Goal: Information Seeking & Learning: Learn about a topic

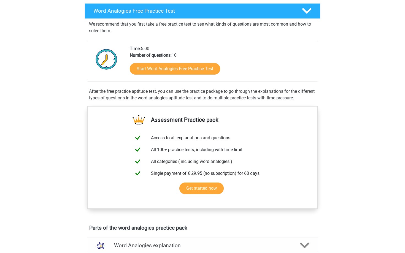
scroll to position [85, 0]
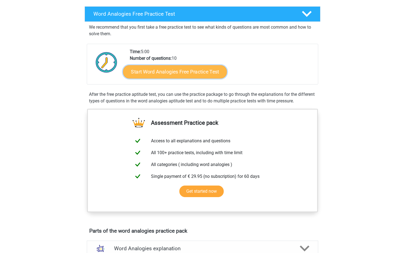
click at [171, 73] on link "Start Word Analogies Free Practice Test" at bounding box center [175, 71] width 104 height 13
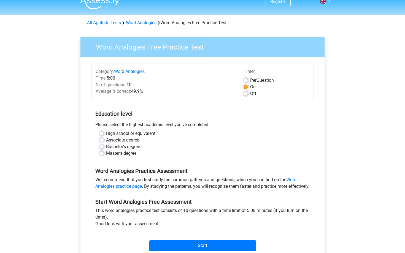
scroll to position [10, 0]
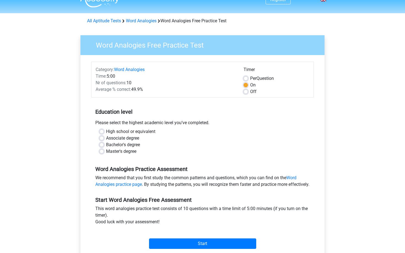
click at [111, 153] on label "Master's degree" at bounding box center [121, 151] width 30 height 7
click at [104, 153] on input "Master's degree" at bounding box center [101, 151] width 4 height 6
radio input "true"
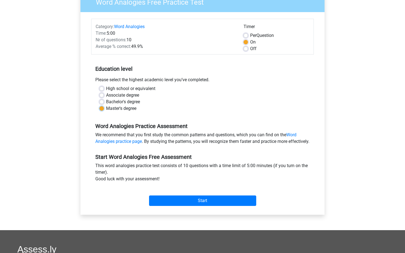
scroll to position [77, 0]
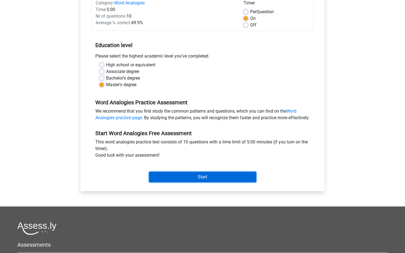
click at [183, 182] on input "Start" at bounding box center [202, 177] width 107 height 10
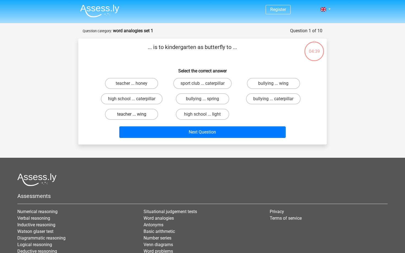
click at [134, 114] on label "teacher ... wing" at bounding box center [131, 114] width 53 height 11
click at [134, 114] on input "teacher ... wing" at bounding box center [134, 116] width 4 height 4
radio input "true"
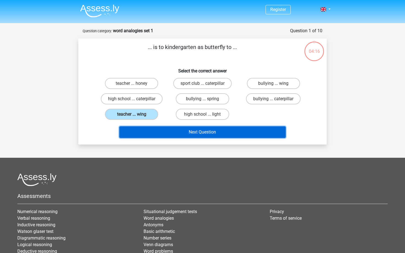
click at [184, 134] on button "Next Question" at bounding box center [202, 132] width 167 height 12
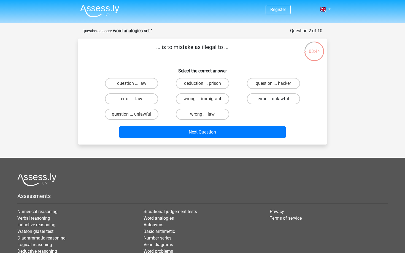
click at [268, 98] on label "error ... unlawful" at bounding box center [273, 98] width 53 height 11
click at [273, 99] on input "error ... unlawful" at bounding box center [275, 101] width 4 height 4
radio input "true"
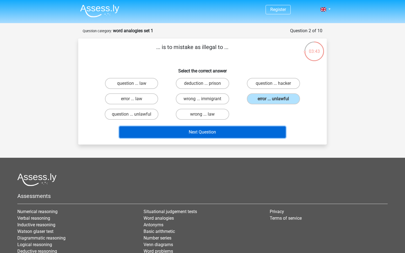
click at [257, 132] on button "Next Question" at bounding box center [202, 132] width 167 height 12
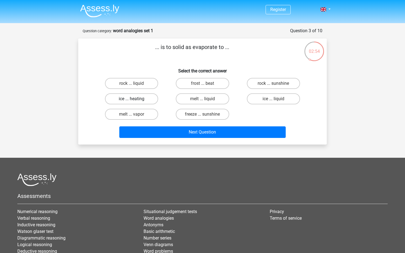
click at [135, 96] on label "ice ... heating" at bounding box center [131, 98] width 53 height 11
click at [135, 99] on input "ice ... heating" at bounding box center [134, 101] width 4 height 4
radio input "true"
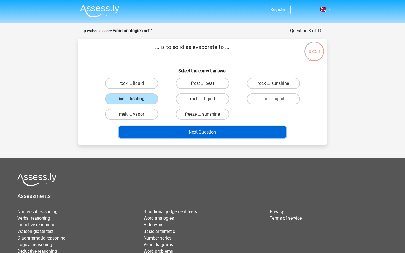
click at [194, 132] on button "Next Question" at bounding box center [202, 132] width 167 height 12
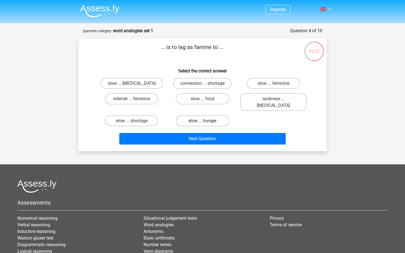
click at [200, 115] on label "slow ... hunger" at bounding box center [202, 120] width 53 height 11
click at [202, 121] on input "slow ... hunger" at bounding box center [204, 123] width 4 height 4
radio input "true"
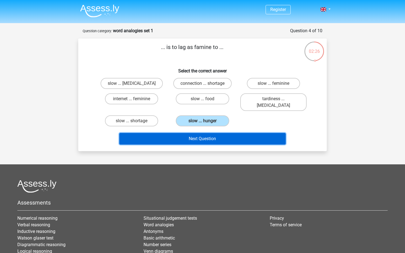
click at [204, 133] on button "Next Question" at bounding box center [202, 139] width 167 height 12
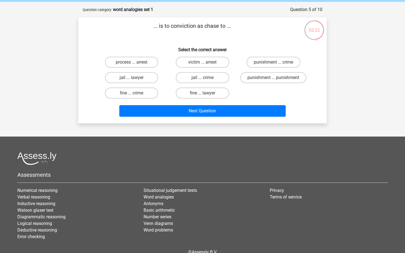
scroll to position [17, 0]
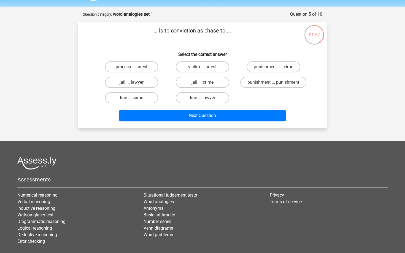
click at [136, 69] on label "process ... arrest" at bounding box center [131, 66] width 53 height 11
click at [135, 69] on input "process ... arrest" at bounding box center [134, 69] width 4 height 4
radio input "true"
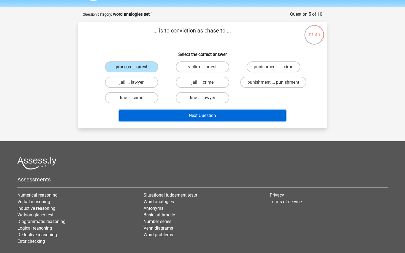
click at [208, 116] on button "Next Question" at bounding box center [202, 116] width 167 height 12
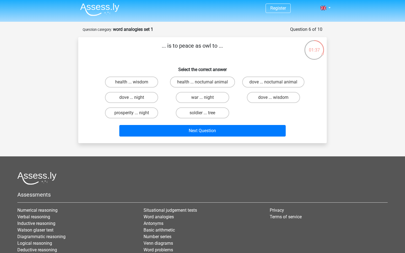
scroll to position [0, 0]
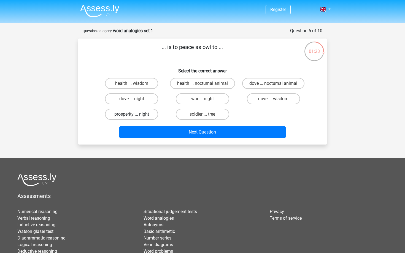
click at [146, 115] on label "prosperity ... night" at bounding box center [131, 114] width 53 height 11
click at [135, 115] on input "prosperity ... night" at bounding box center [134, 116] width 4 height 4
radio input "true"
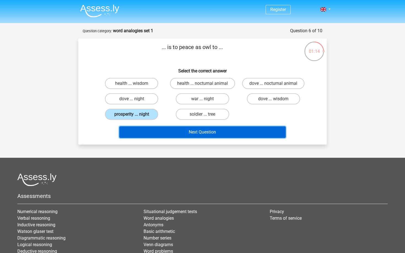
click at [177, 132] on button "Next Question" at bounding box center [202, 132] width 167 height 12
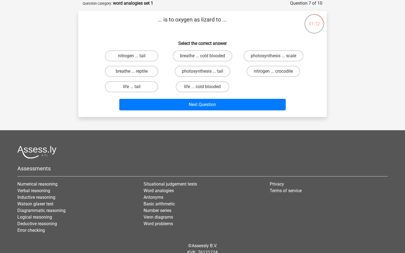
scroll to position [10, 0]
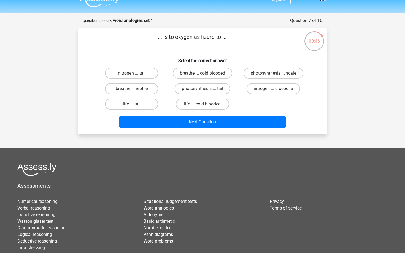
click at [287, 92] on label "nitrogen ... crocodile" at bounding box center [272, 88] width 53 height 11
click at [277, 92] on input "nitrogen ... crocodile" at bounding box center [275, 91] width 4 height 4
radio input "true"
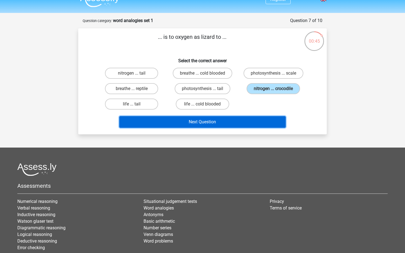
click at [258, 122] on button "Next Question" at bounding box center [202, 122] width 167 height 12
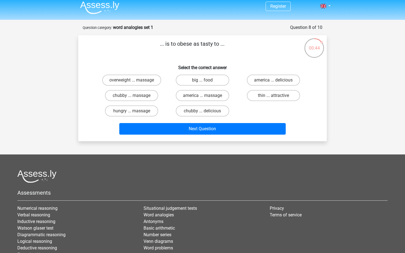
scroll to position [0, 0]
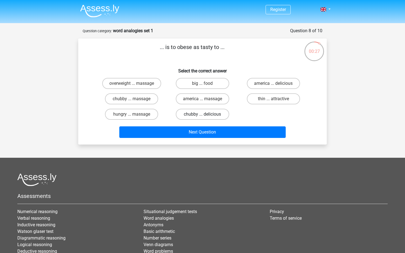
click at [207, 116] on label "chubby ... delicious" at bounding box center [202, 114] width 53 height 11
click at [206, 116] on input "chubby ... delicious" at bounding box center [204, 116] width 4 height 4
radio input "true"
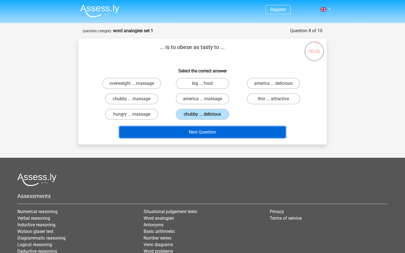
click at [207, 131] on button "Next Question" at bounding box center [202, 132] width 167 height 12
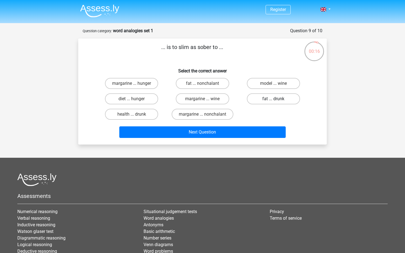
click at [286, 95] on label "fat ... drunk" at bounding box center [273, 98] width 53 height 11
click at [277, 99] on input "fat ... drunk" at bounding box center [275, 101] width 4 height 4
radio input "true"
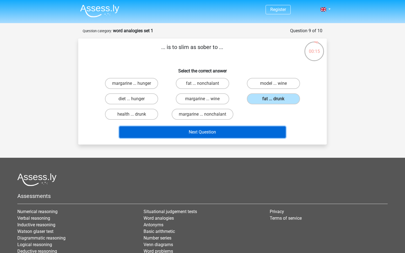
click at [255, 133] on button "Next Question" at bounding box center [202, 132] width 167 height 12
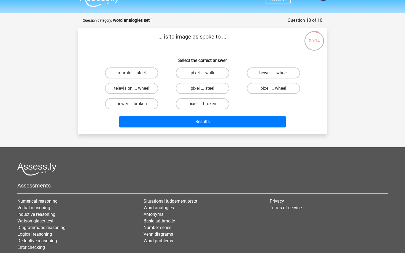
scroll to position [10, 0]
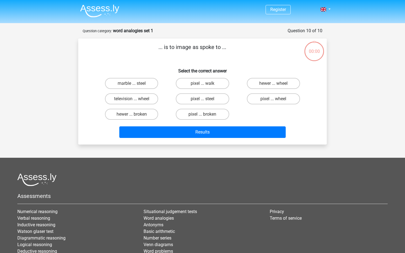
scroll to position [10, 0]
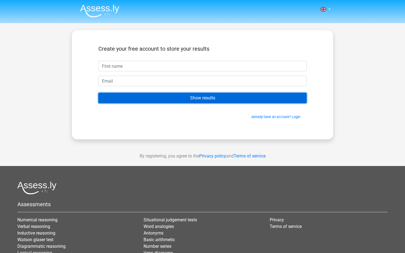
click at [246, 98] on input "Show results" at bounding box center [202, 98] width 208 height 10
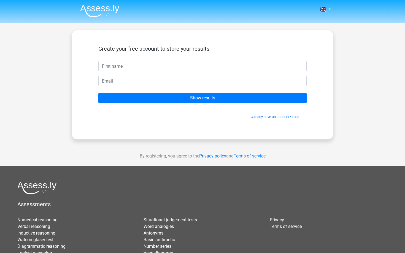
click at [246, 135] on div "Create your free account to store your results Show results Already have an acc…" at bounding box center [203, 85] width 262 height 110
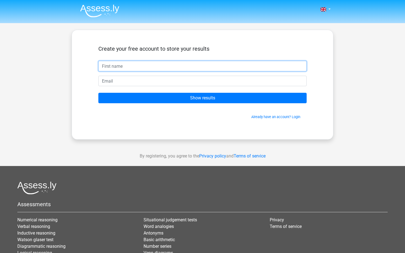
click at [251, 70] on input "text" at bounding box center [202, 66] width 208 height 10
type input "sadf"
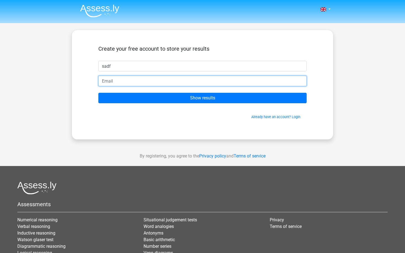
click at [239, 80] on input "email" at bounding box center [202, 81] width 208 height 10
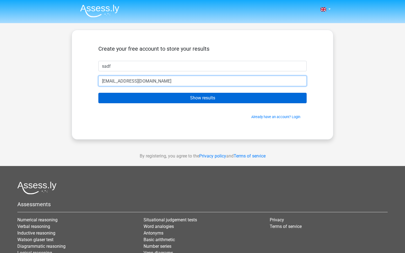
type input "[EMAIL_ADDRESS][DOMAIN_NAME]"
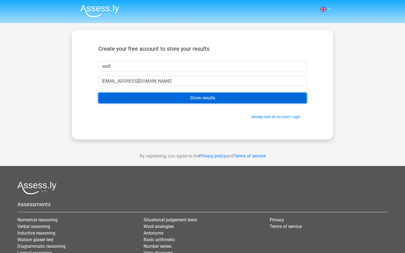
click at [225, 98] on input "Show results" at bounding box center [202, 98] width 208 height 10
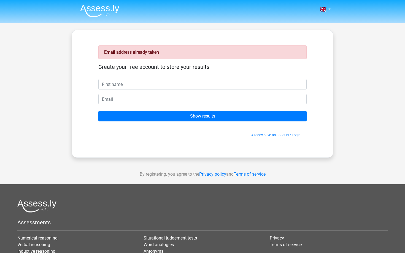
click at [221, 107] on form "Create your free account to store your results Show results Already have an acc…" at bounding box center [202, 101] width 208 height 74
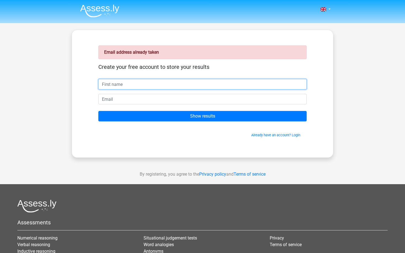
click at [230, 86] on input "text" at bounding box center [202, 84] width 208 height 10
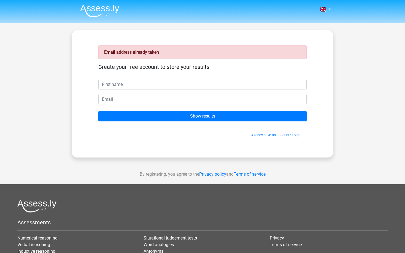
click at [237, 72] on div "Create your free account to store your results" at bounding box center [202, 71] width 208 height 15
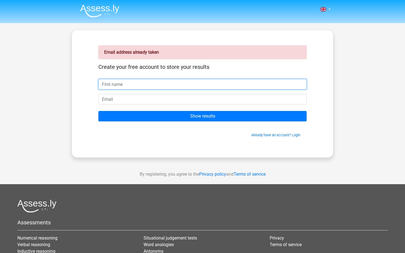
click at [224, 86] on input "text" at bounding box center [202, 84] width 208 height 10
type input "ABC"
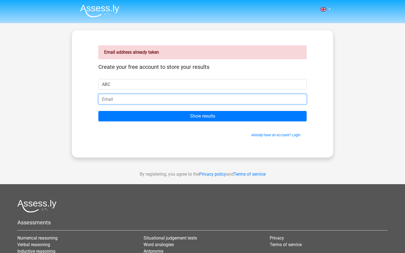
click at [200, 99] on input "email" at bounding box center [202, 99] width 208 height 10
type input "[EMAIL_ADDRESS][DOMAIN_NAME]"
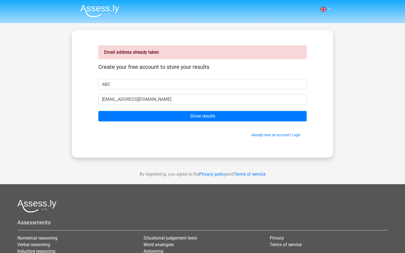
click at [195, 125] on form "Create your free account to store your results ABC hejduvadheterdu@gmail.com Sh…" at bounding box center [202, 101] width 208 height 74
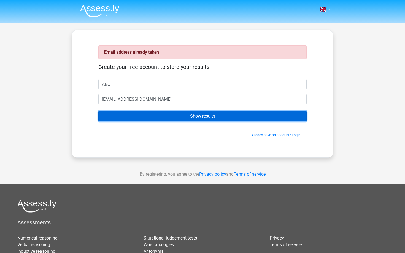
click at [197, 118] on input "Show results" at bounding box center [202, 116] width 208 height 10
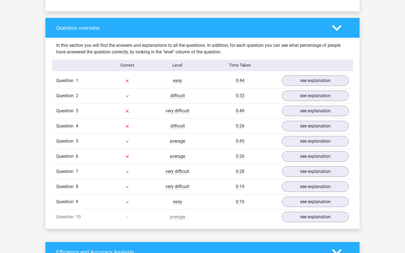
scroll to position [388, 0]
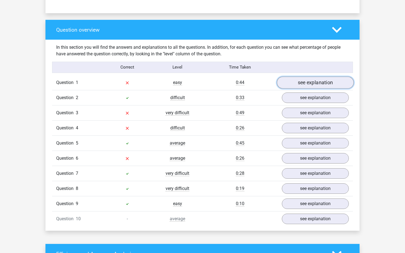
click at [298, 85] on link "see explanation" at bounding box center [315, 83] width 77 height 12
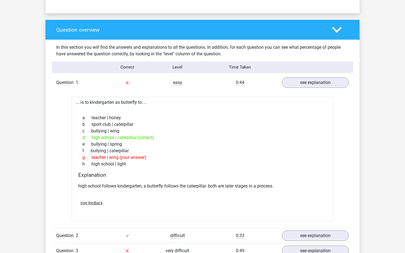
click at [128, 136] on div "d high school | caterpillar (correct)" at bounding box center [202, 137] width 248 height 7
copy div "caterpillar"
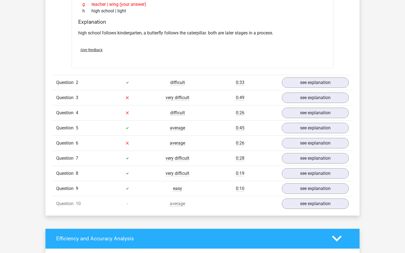
scroll to position [540, 0]
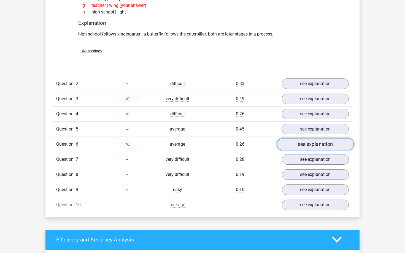
click at [291, 142] on link "see explanation" at bounding box center [315, 144] width 77 height 12
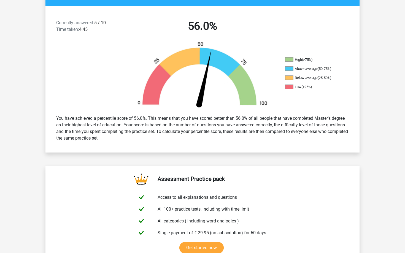
scroll to position [0, 0]
